Goal: Find specific page/section: Find specific page/section

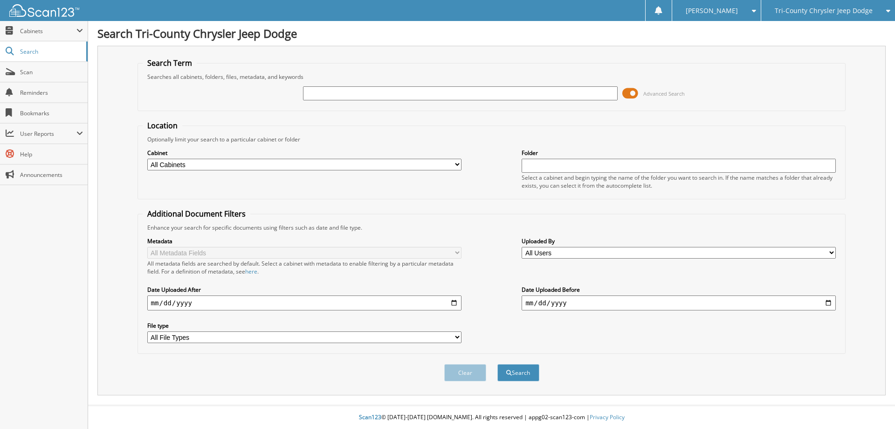
click at [456, 99] on input "text" at bounding box center [460, 93] width 314 height 14
type input "138420"
click at [498, 364] on button "Search" at bounding box center [519, 372] width 42 height 17
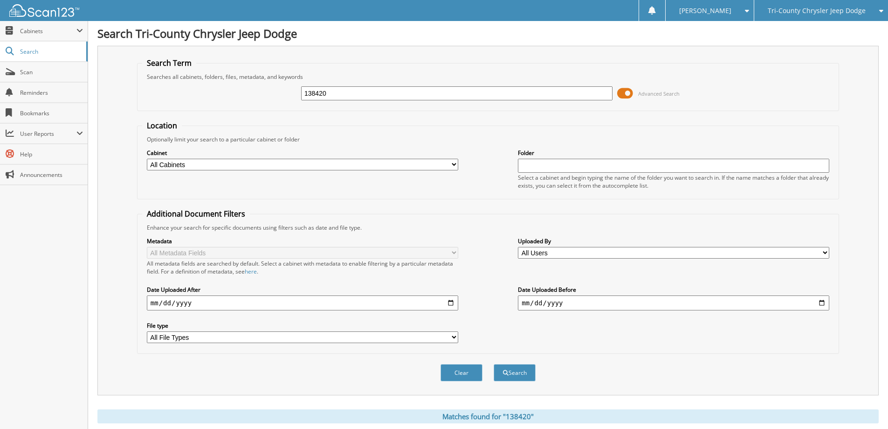
click at [785, 12] on span "Tri-County Chrysler Jeep Dodge" at bounding box center [817, 11] width 98 height 6
click at [785, 29] on link "Tri-County Auto Center/Toyota" at bounding box center [822, 29] width 134 height 16
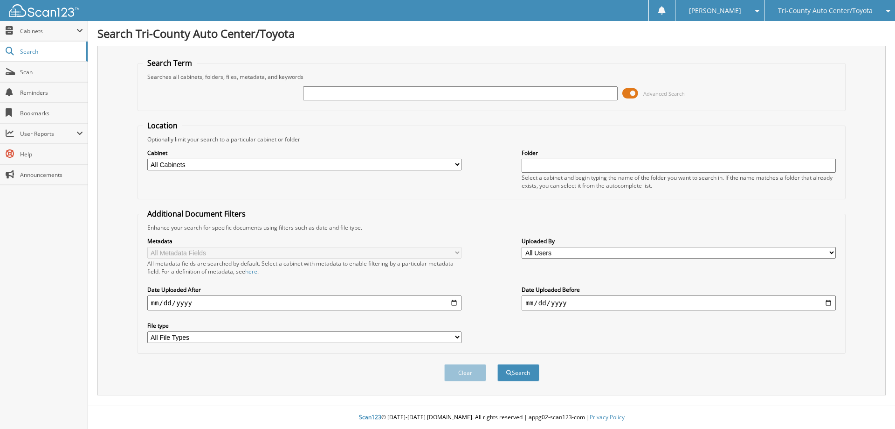
click at [408, 94] on input "text" at bounding box center [460, 93] width 314 height 14
type input "138420"
click at [510, 371] on span "submit" at bounding box center [509, 373] width 6 height 6
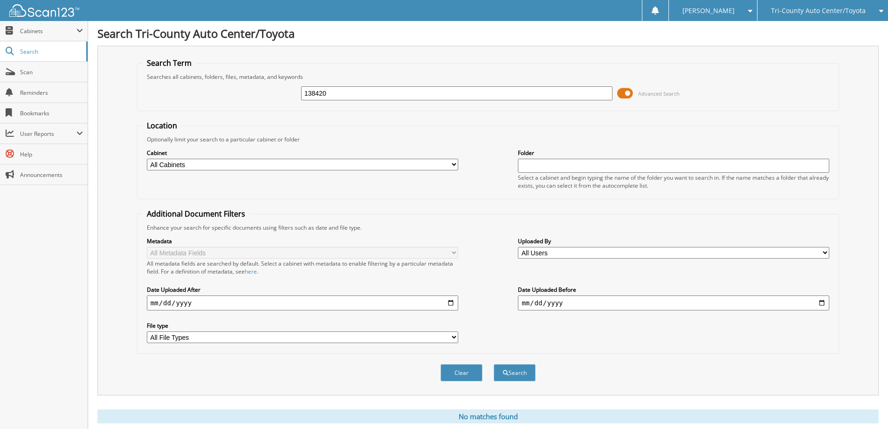
click at [373, 94] on input "138420" at bounding box center [457, 93] width 312 height 14
type input "KATUCKI"
click at [494, 364] on button "Search" at bounding box center [515, 372] width 42 height 17
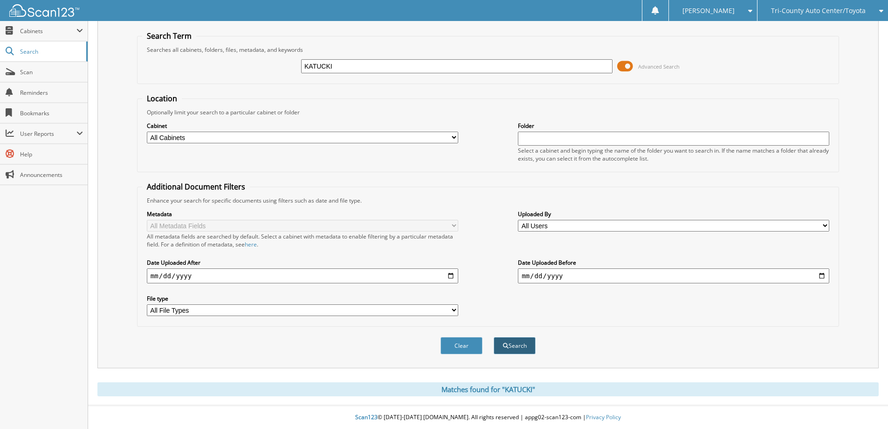
click at [499, 342] on button "Search" at bounding box center [515, 345] width 42 height 17
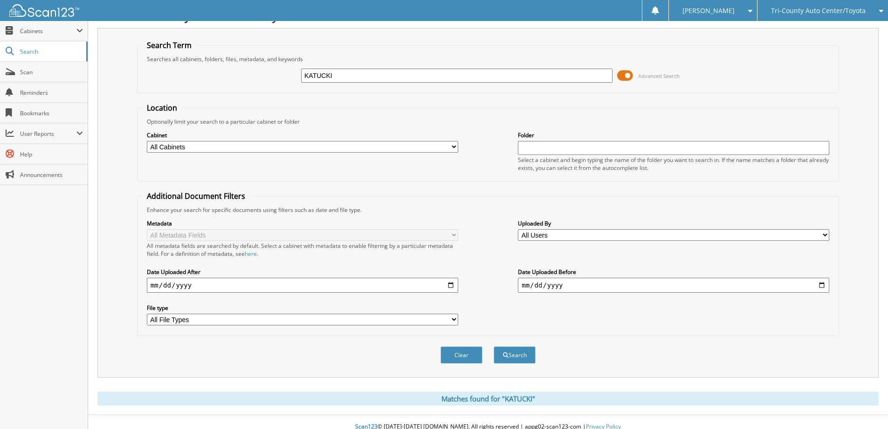
scroll to position [28, 0]
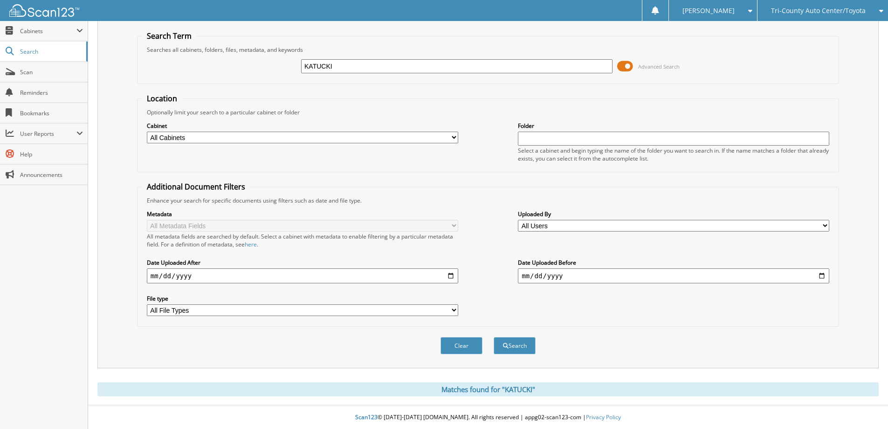
click at [630, 64] on span at bounding box center [625, 66] width 16 height 14
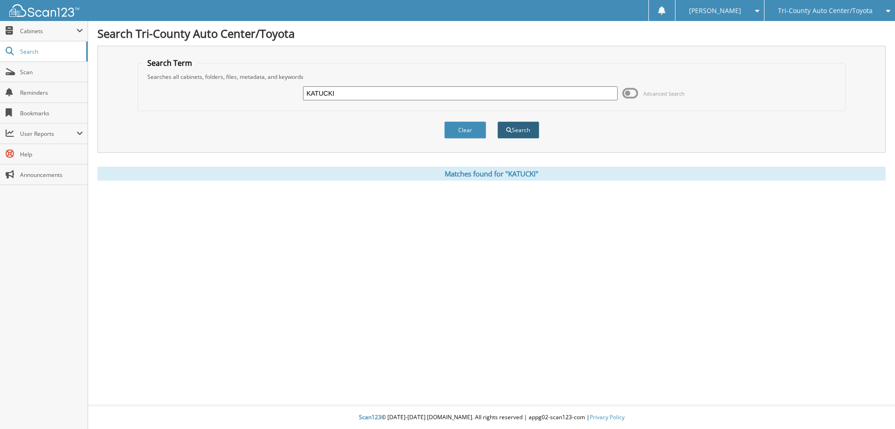
click at [516, 126] on button "Search" at bounding box center [519, 129] width 42 height 17
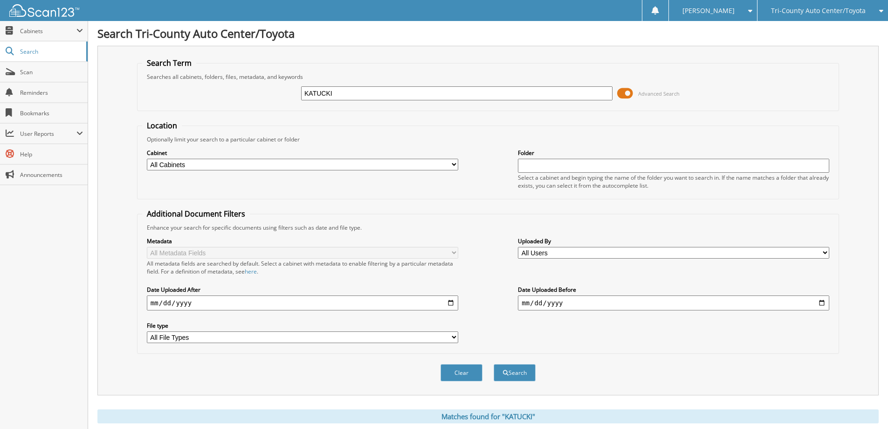
click at [347, 90] on input "KATUCKI" at bounding box center [457, 93] width 312 height 14
type input "138420"
click at [499, 367] on button "Search" at bounding box center [515, 372] width 42 height 17
